Goal: Information Seeking & Learning: Learn about a topic

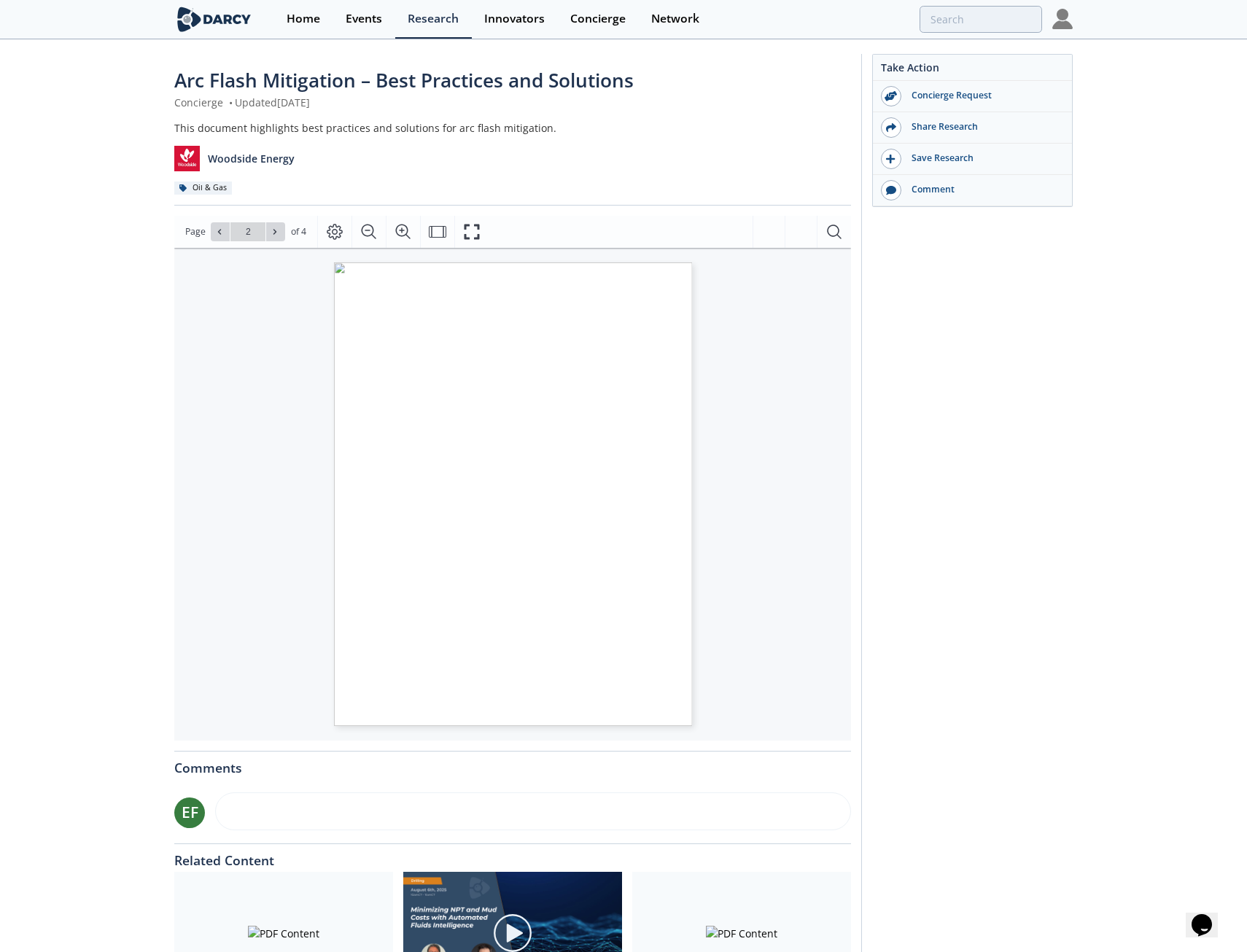
click at [454, 536] on span "[PERSON_NAME] guide" at bounding box center [481, 537] width 68 height 6
click at [267, 234] on button at bounding box center [275, 232] width 19 height 19
click at [273, 230] on div "Go to Page 4" at bounding box center [247, 232] width 74 height 19
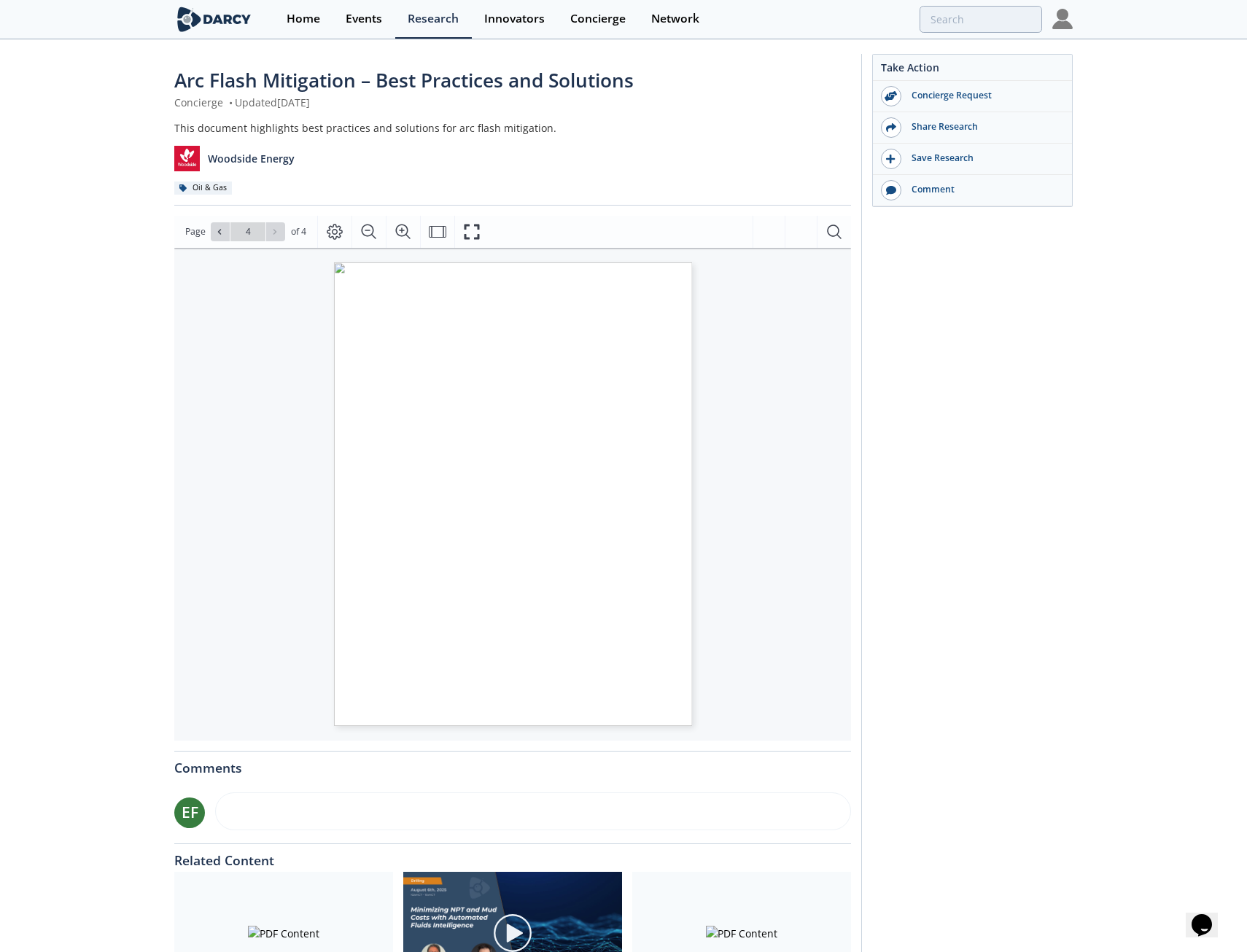
click at [207, 234] on span "Go to Page 4" at bounding box center [248, 232] width 85 height 19
click at [215, 233] on icon at bounding box center [219, 231] width 8 height 8
type input "1"
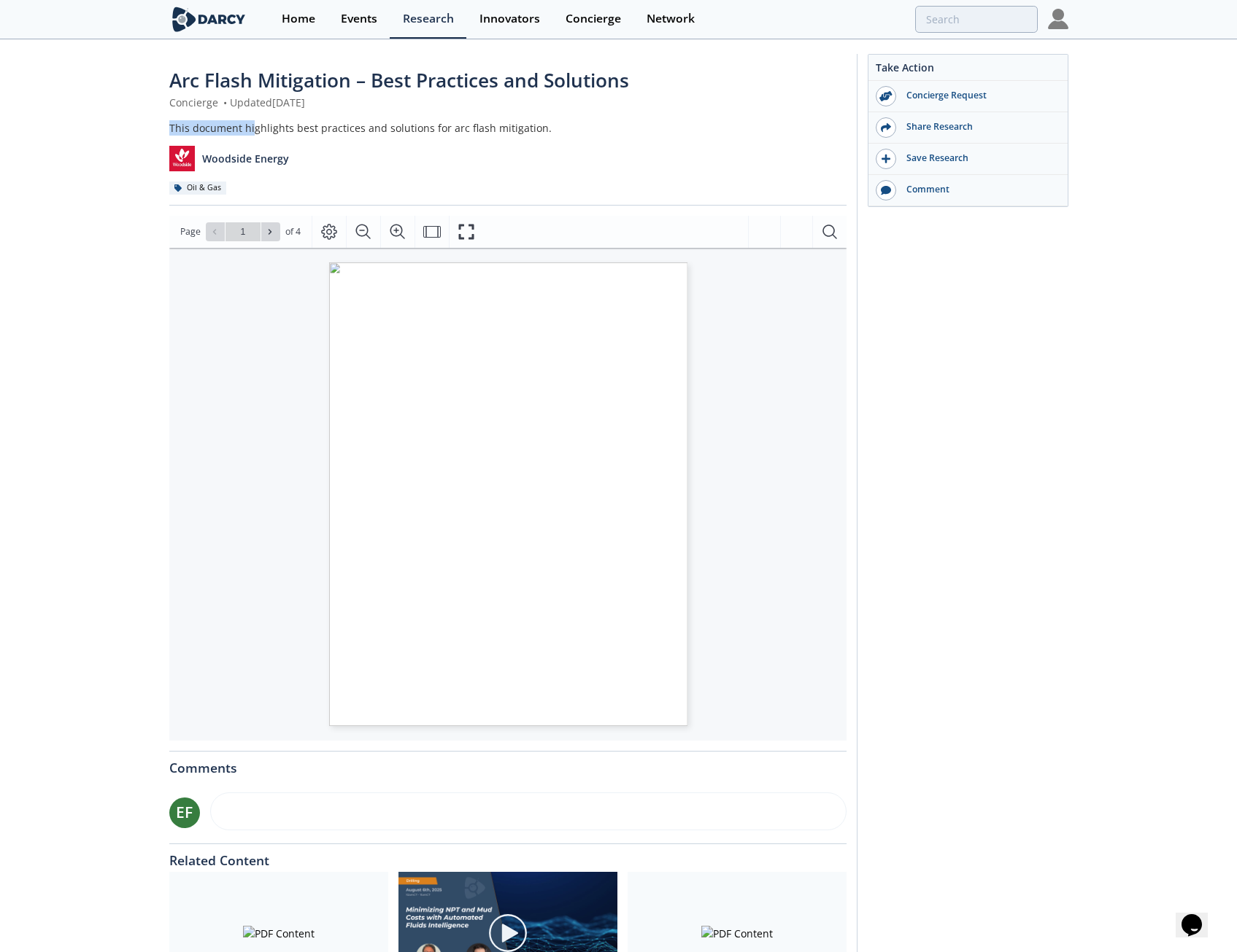
drag, startPoint x: 363, startPoint y: 104, endPoint x: 250, endPoint y: 118, distance: 113.9
click at [250, 118] on div "Arc Flash Mitigation – Best Practices and Solutions Concierge • Updated [DATE] …" at bounding box center [507, 136] width 677 height 139
click at [465, 124] on div "This document highlights best practices and solutions for arc flash mitigation." at bounding box center [507, 128] width 677 height 15
